Goal: Task Accomplishment & Management: Use online tool/utility

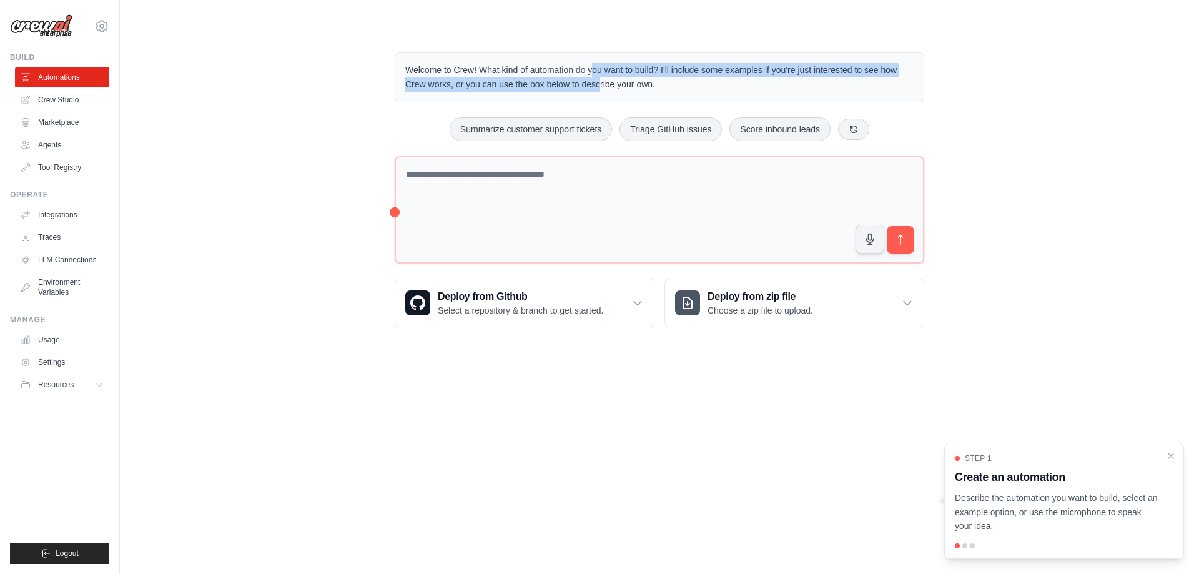
drag, startPoint x: 532, startPoint y: 71, endPoint x: 540, endPoint y: 87, distance: 17.3
click at [540, 87] on p "Welcome to Crew! What kind of automation do you want to build? I'll include som…" at bounding box center [659, 77] width 508 height 29
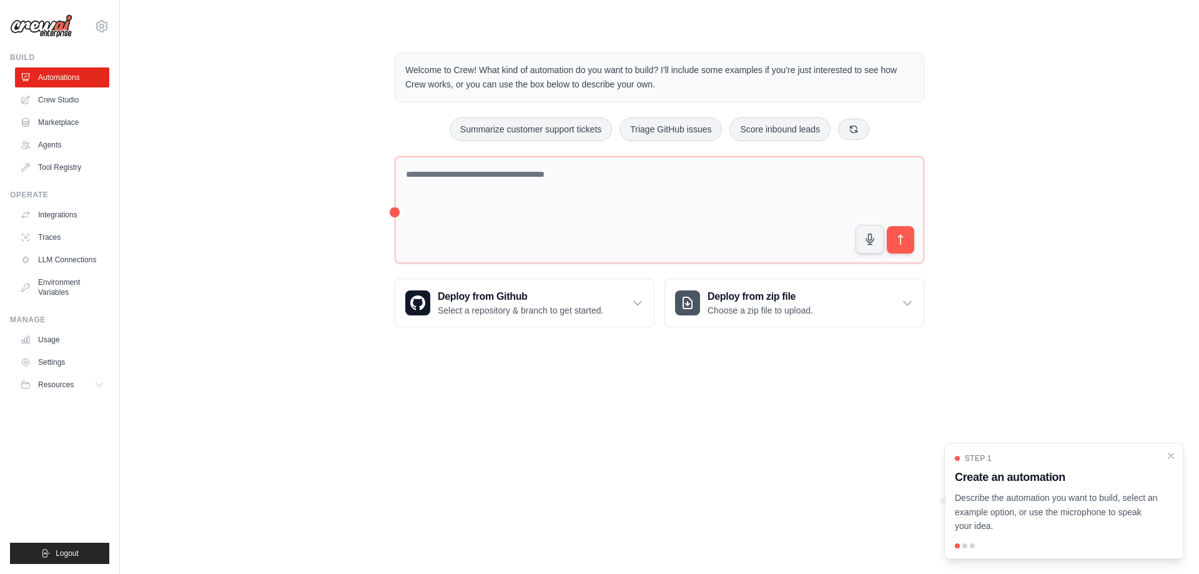
click at [579, 82] on p "Welcome to Crew! What kind of automation do you want to build? I'll include som…" at bounding box center [659, 77] width 508 height 29
drag, startPoint x: 647, startPoint y: 86, endPoint x: 398, endPoint y: 57, distance: 250.2
click at [398, 57] on div "Welcome to Crew! What kind of automation do you want to build? I'll include som…" at bounding box center [660, 77] width 530 height 50
click at [67, 94] on link "Crew Studio" at bounding box center [63, 100] width 94 height 20
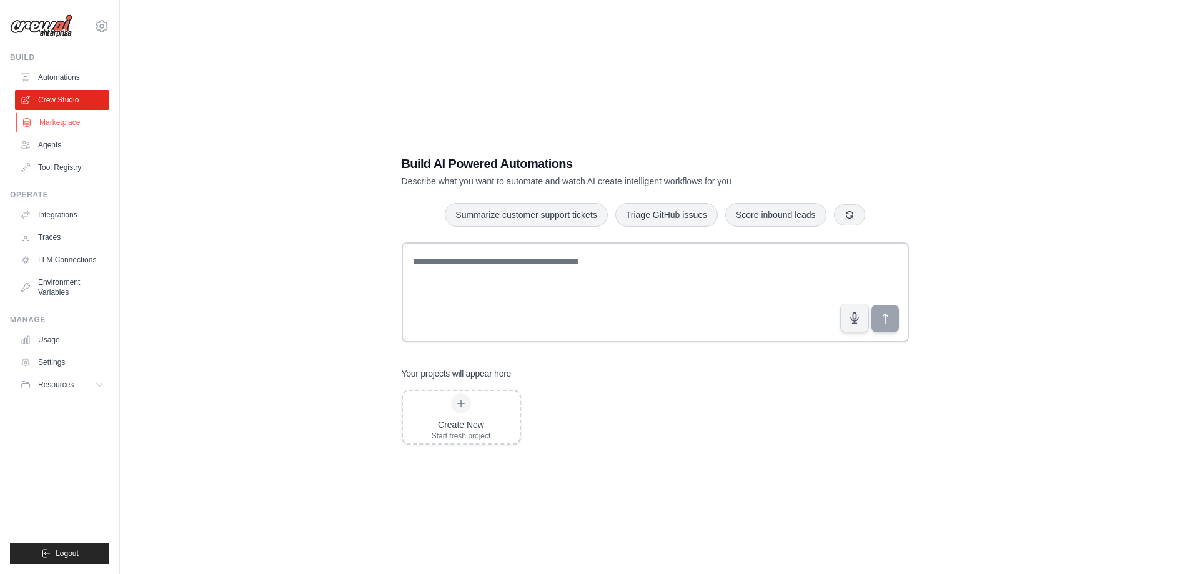
click at [69, 127] on link "Marketplace" at bounding box center [63, 122] width 94 height 20
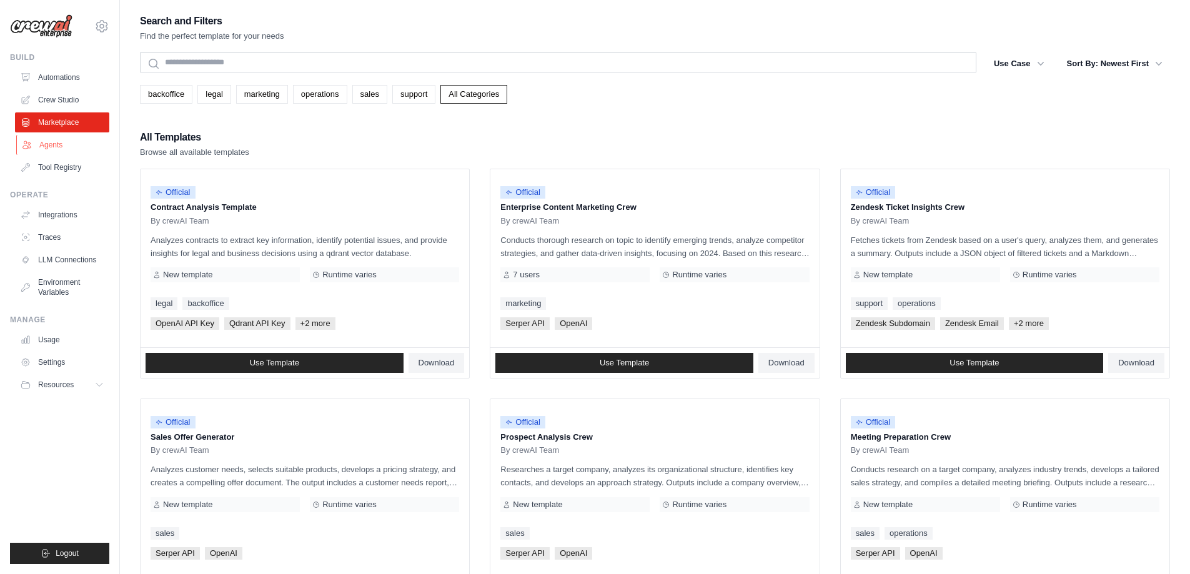
click at [67, 140] on link "Agents" at bounding box center [63, 145] width 94 height 20
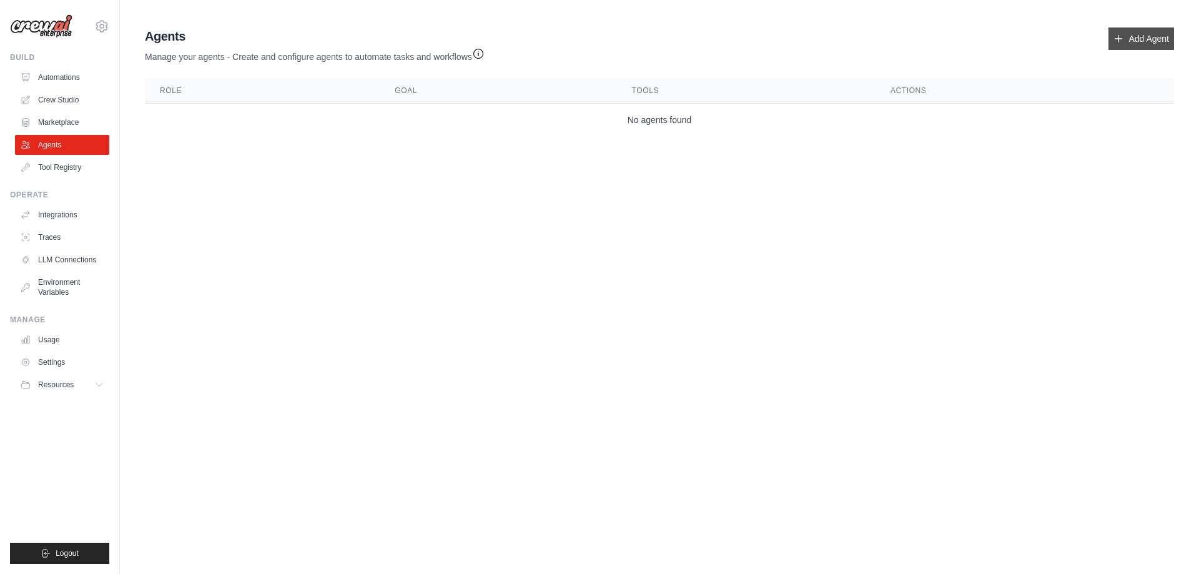
click at [1124, 36] on icon at bounding box center [1119, 39] width 10 height 10
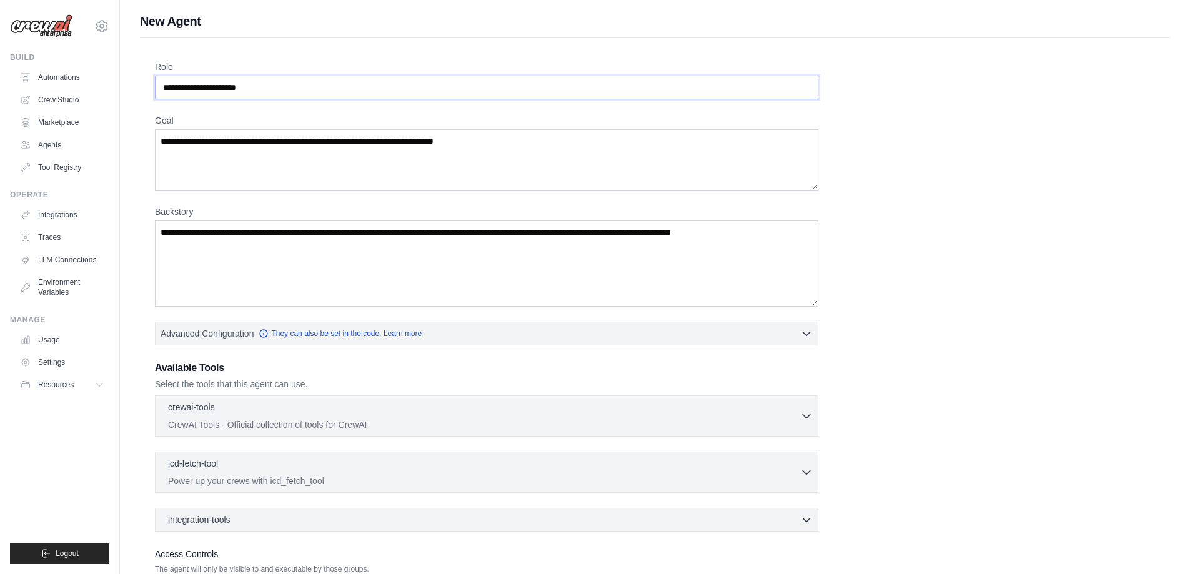
click at [240, 90] on input "Role" at bounding box center [486, 88] width 663 height 24
click at [258, 89] on input "Role" at bounding box center [486, 88] width 663 height 24
click at [280, 87] on input "Role" at bounding box center [486, 88] width 663 height 24
drag, startPoint x: 255, startPoint y: 92, endPoint x: 192, endPoint y: 84, distance: 64.2
click at [192, 84] on input "Role" at bounding box center [486, 88] width 663 height 24
